Goal: Task Accomplishment & Management: Use online tool/utility

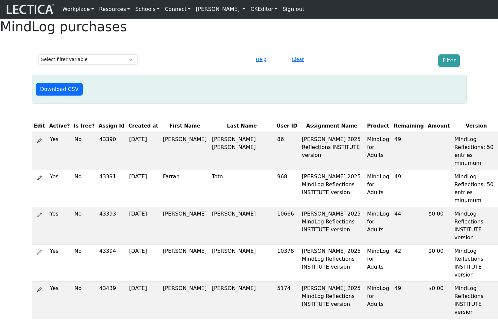
scroll to position [1, 0]
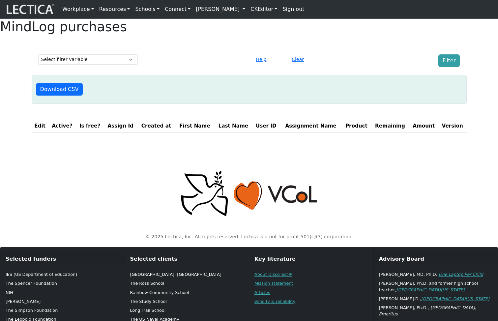
scroll to position [1, 0]
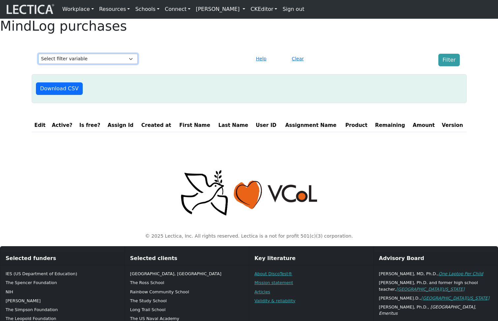
click at [88, 64] on select "Select filter variable First Name Last Name Version User ID Amount Created at" at bounding box center [88, 59] width 100 height 10
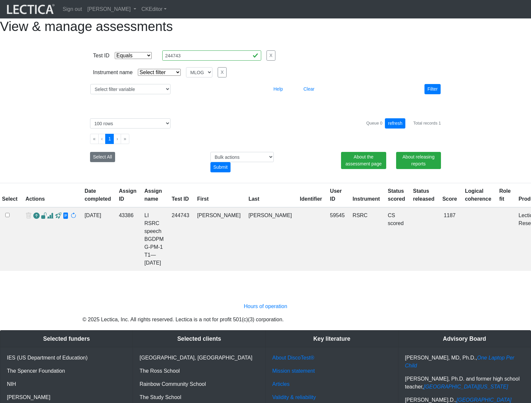
select select "equal"
select select
select select "MLOG"
select select "100"
